Goal: Task Accomplishment & Management: Use online tool/utility

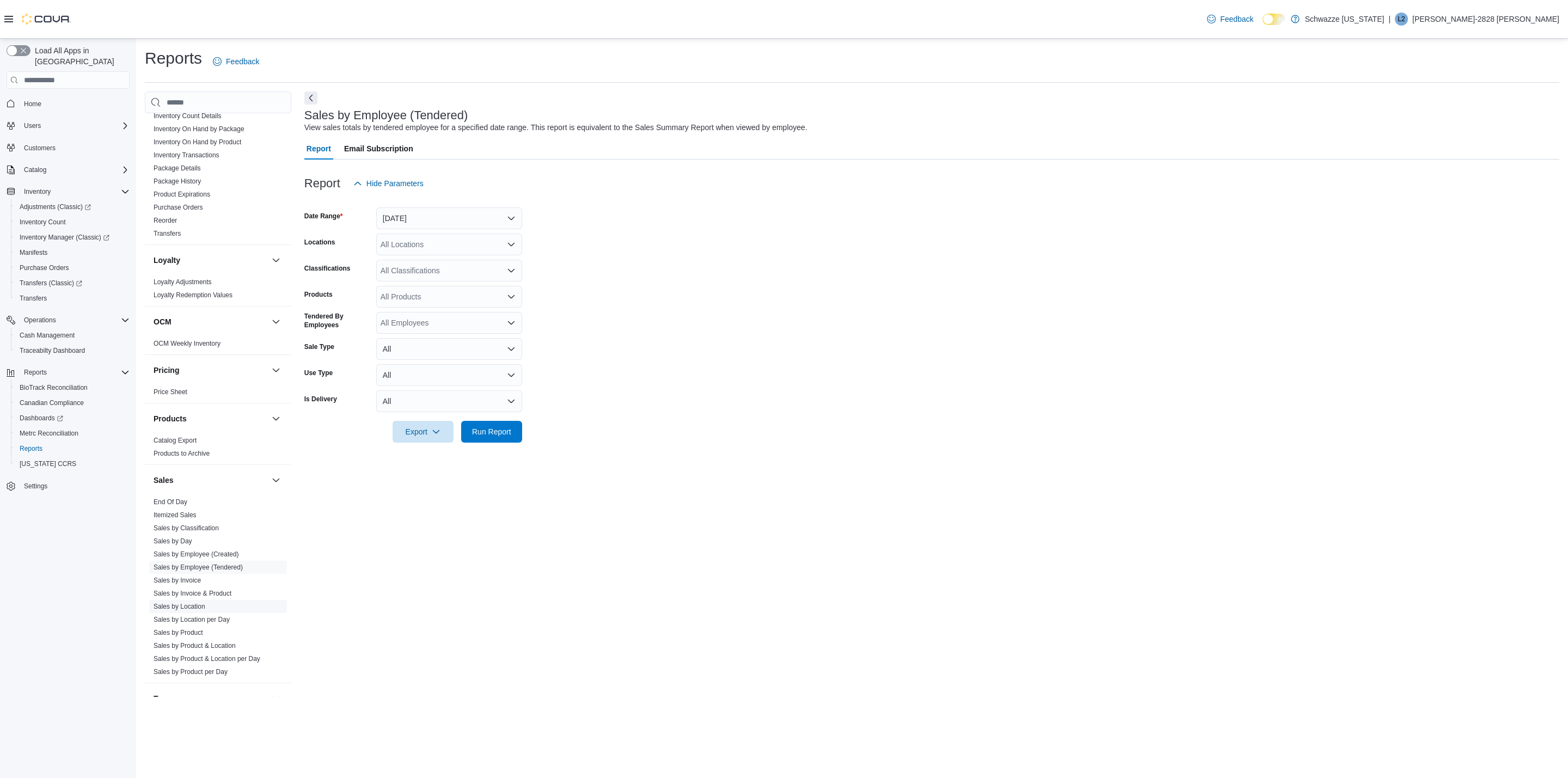
scroll to position [518, 0]
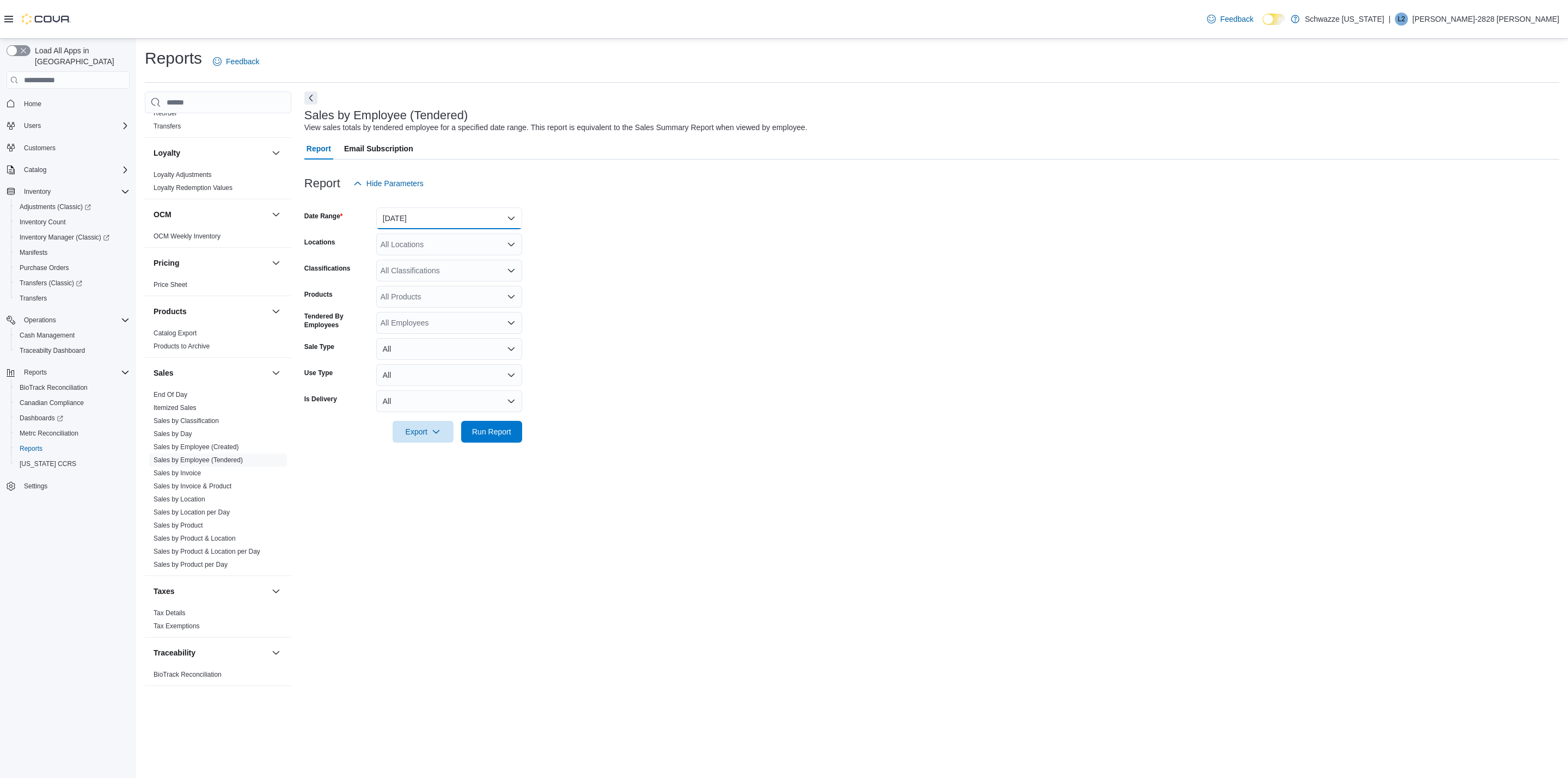
click at [401, 223] on button "[DATE]" at bounding box center [449, 218] width 146 height 21
click at [405, 256] on span "[DATE]" at bounding box center [455, 262] width 125 height 13
click at [412, 239] on div "All Locations" at bounding box center [449, 244] width 146 height 21
click at [435, 323] on span "RGO15 [GEOGRAPHIC_DATA]" at bounding box center [458, 328] width 107 height 11
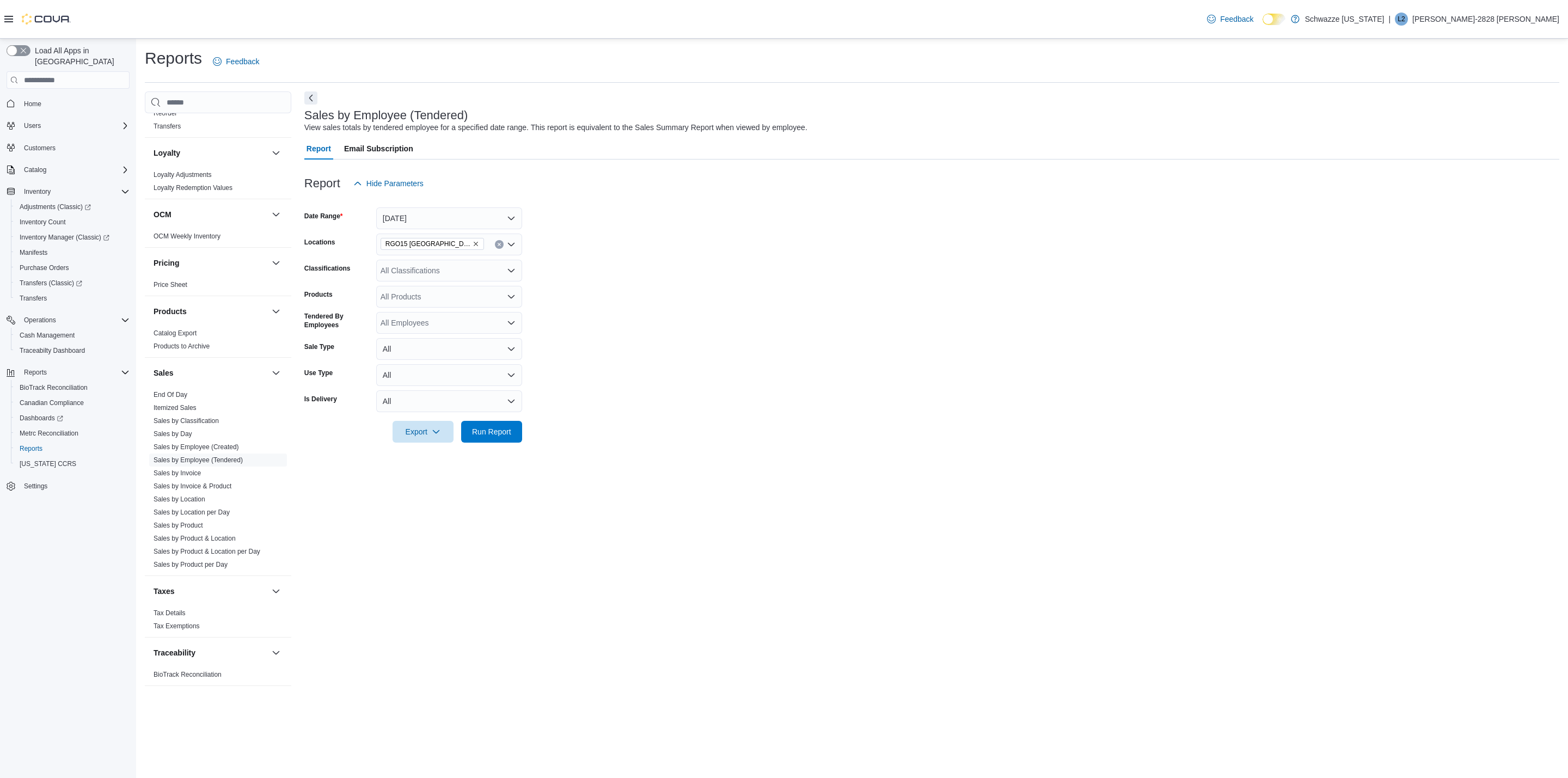
click at [635, 330] on form "Date Range [DATE] Locations RGO15 Sunland Park Classifications All Classificati…" at bounding box center [932, 318] width 1255 height 248
click at [461, 216] on button "[DATE]" at bounding box center [449, 218] width 146 height 21
click at [454, 234] on span "Custom Date" at bounding box center [455, 240] width 125 height 13
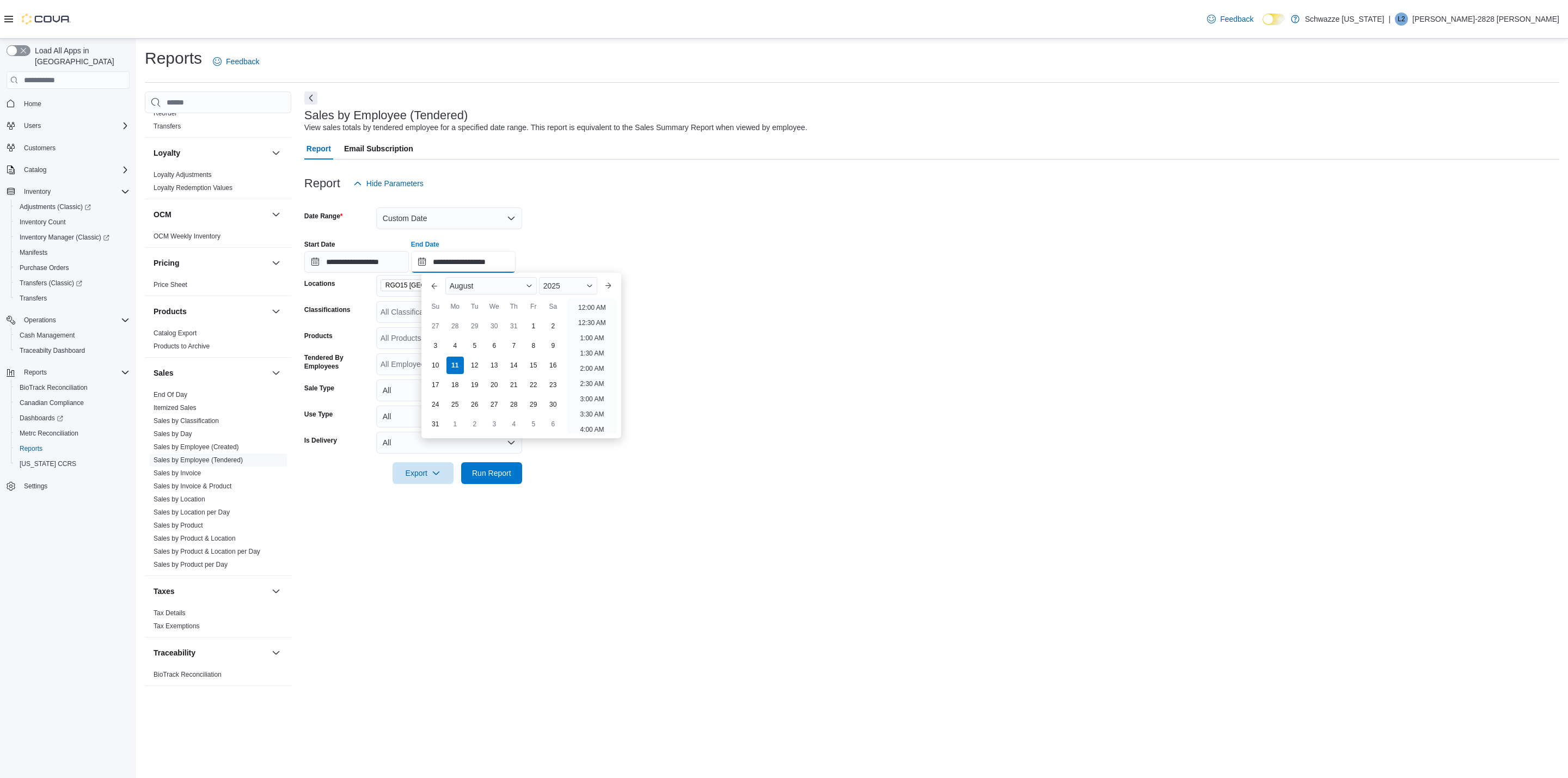
click at [516, 265] on input "**********" at bounding box center [463, 261] width 105 height 21
click at [596, 361] on li "4:00 PM" at bounding box center [592, 360] width 33 height 13
click at [484, 473] on span "Run Report" at bounding box center [491, 473] width 39 height 11
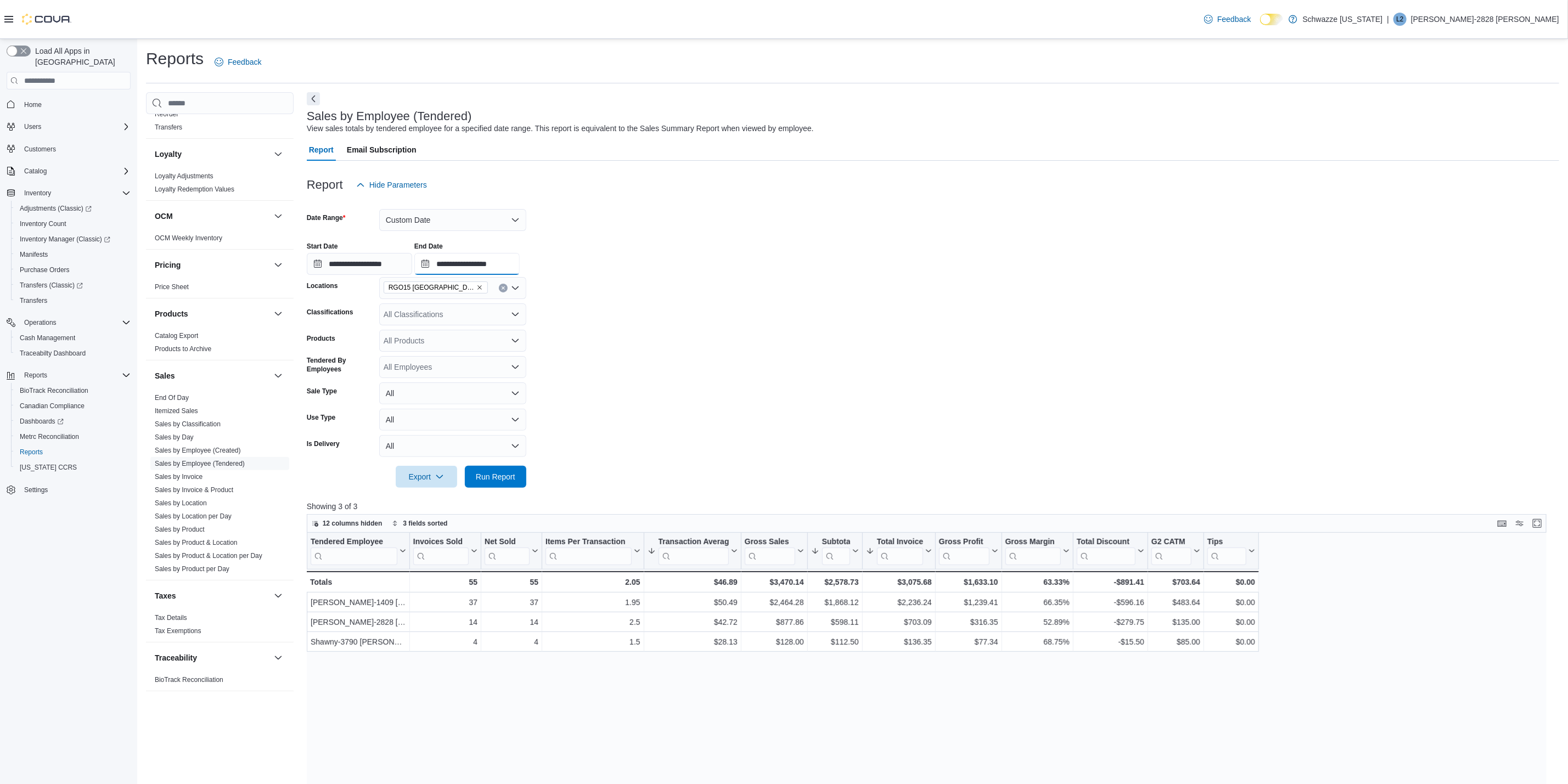
click at [501, 257] on input "**********" at bounding box center [467, 263] width 106 height 22
click at [603, 308] on li "5:00 PM" at bounding box center [597, 307] width 34 height 13
click at [510, 476] on span "Run Report" at bounding box center [495, 476] width 39 height 11
click at [491, 274] on input "**********" at bounding box center [467, 263] width 106 height 22
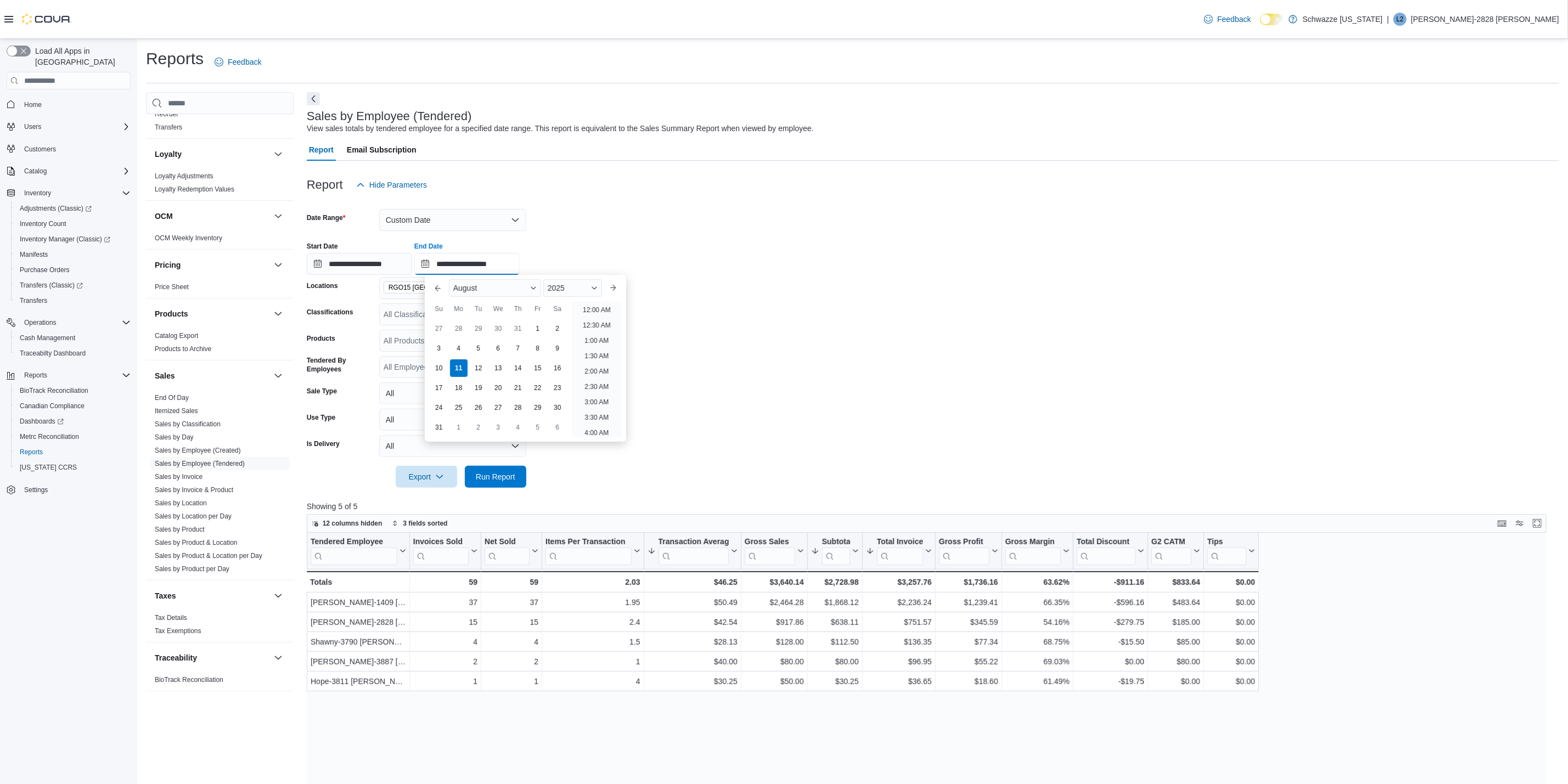
scroll to position [555, 0]
click at [598, 308] on li "6:00 PM" at bounding box center [597, 308] width 34 height 13
type input "**********"
click at [509, 481] on span "Run Report" at bounding box center [495, 476] width 39 height 11
click at [422, 225] on button "Custom Date" at bounding box center [453, 220] width 147 height 22
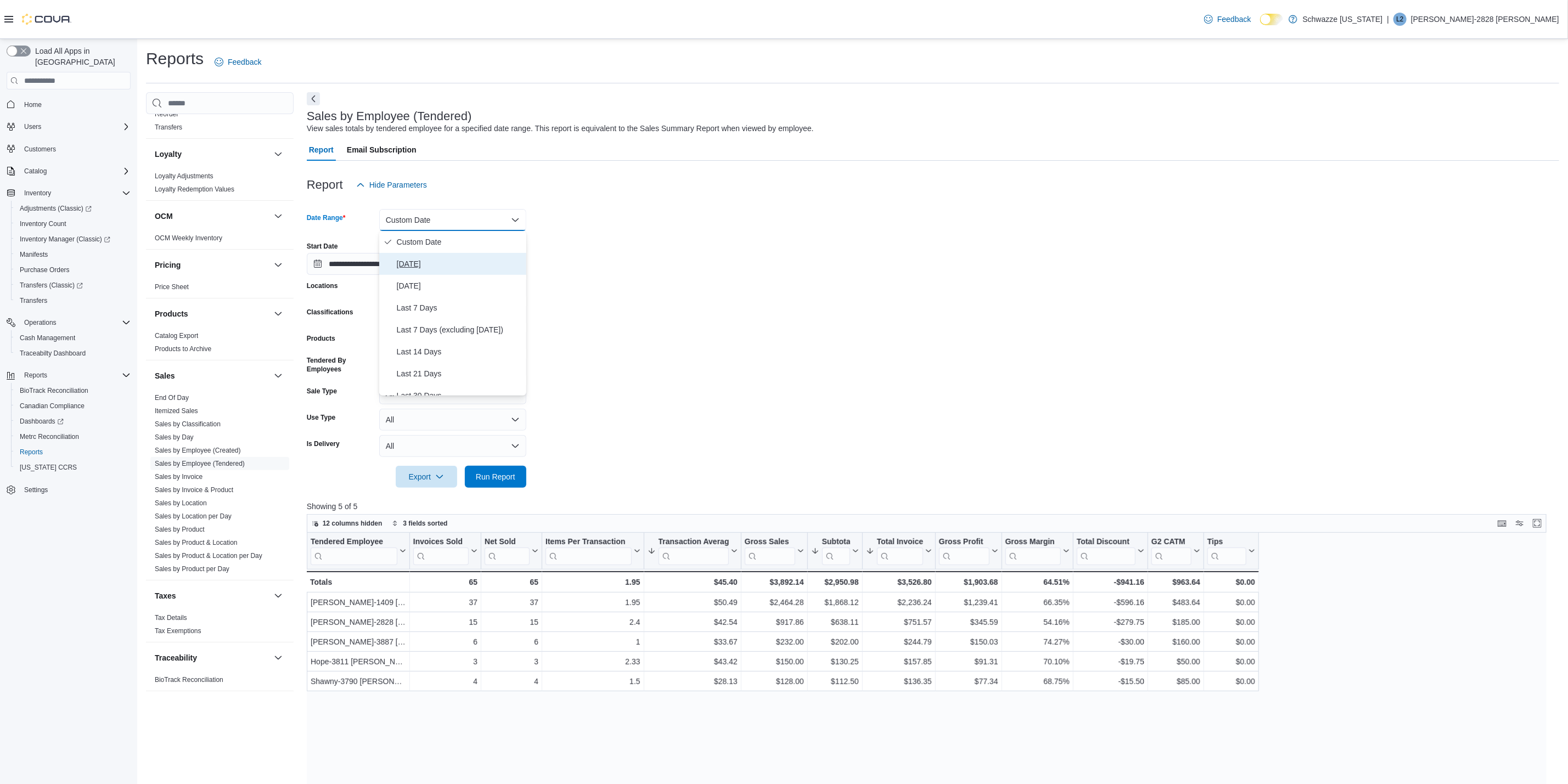
click at [409, 267] on span "[DATE]" at bounding box center [459, 264] width 126 height 13
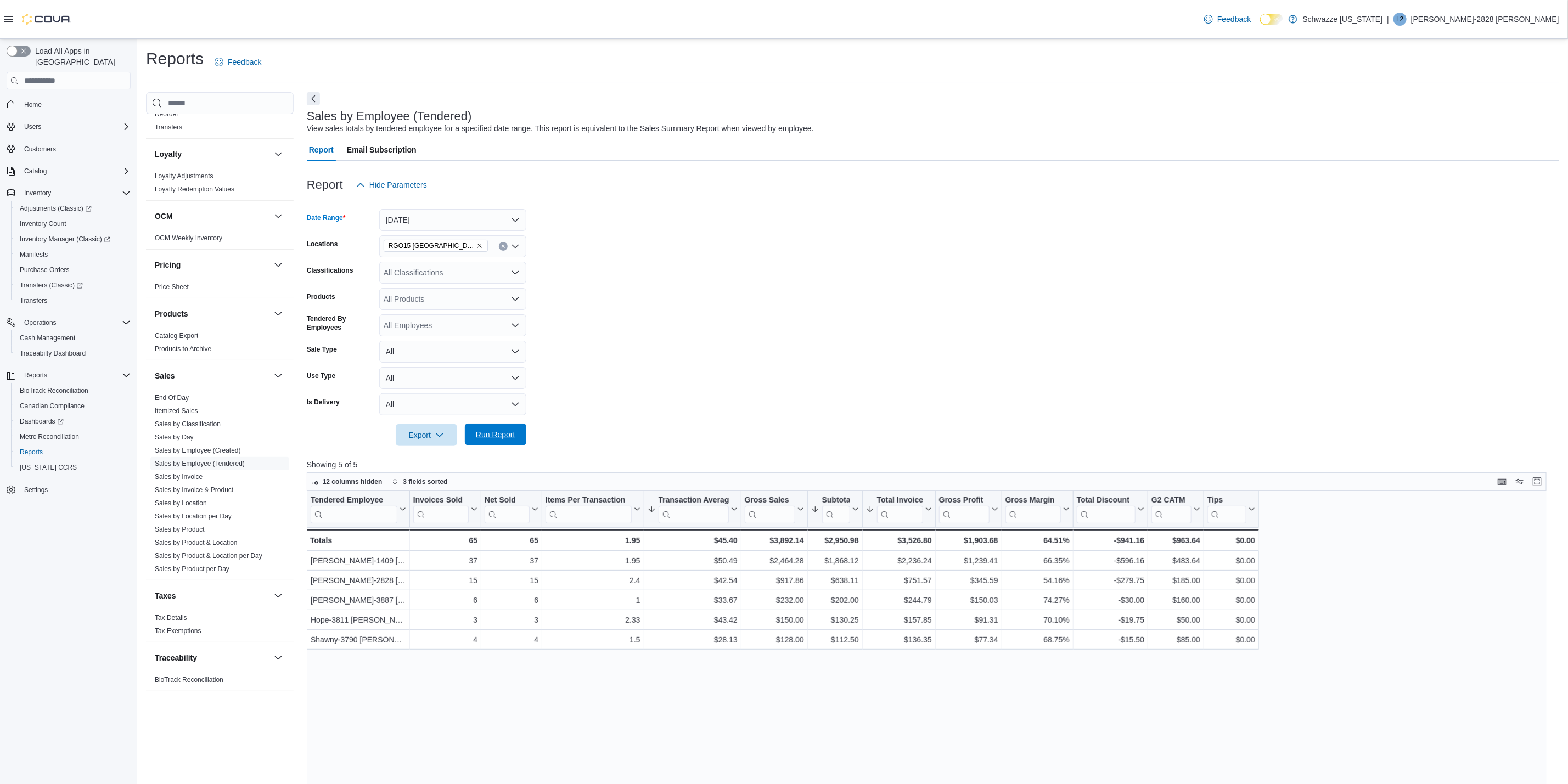
click at [489, 441] on span "Run Report" at bounding box center [496, 434] width 48 height 22
click at [856, 315] on form "Date Range [DATE] Locations RGO15 Sunland Park Classifications All Classificati…" at bounding box center [933, 320] width 1253 height 250
click at [505, 438] on span "Run Report" at bounding box center [495, 435] width 39 height 11
